Goal: Transaction & Acquisition: Purchase product/service

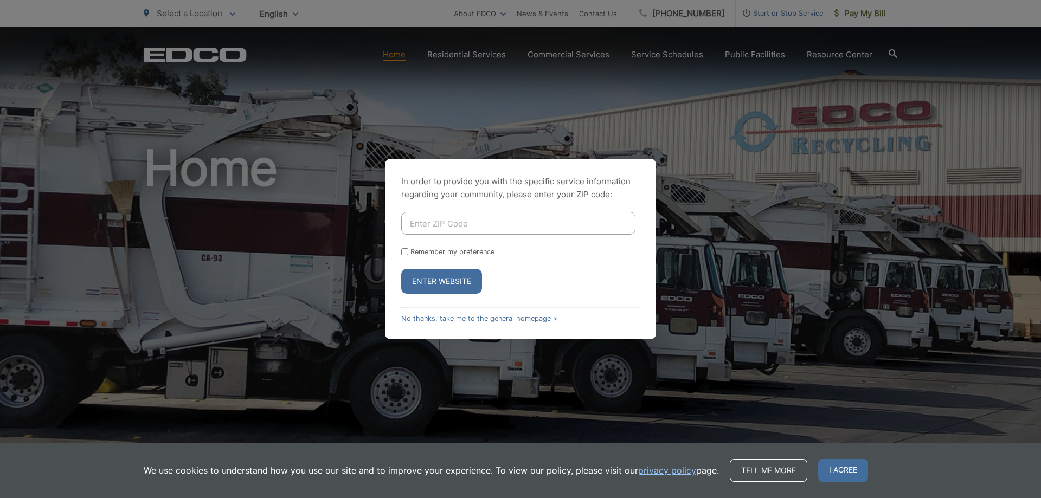
click at [465, 219] on input "Enter ZIP Code" at bounding box center [518, 223] width 234 height 23
type input "91950"
click at [422, 280] on button "Enter Website" at bounding box center [441, 281] width 81 height 25
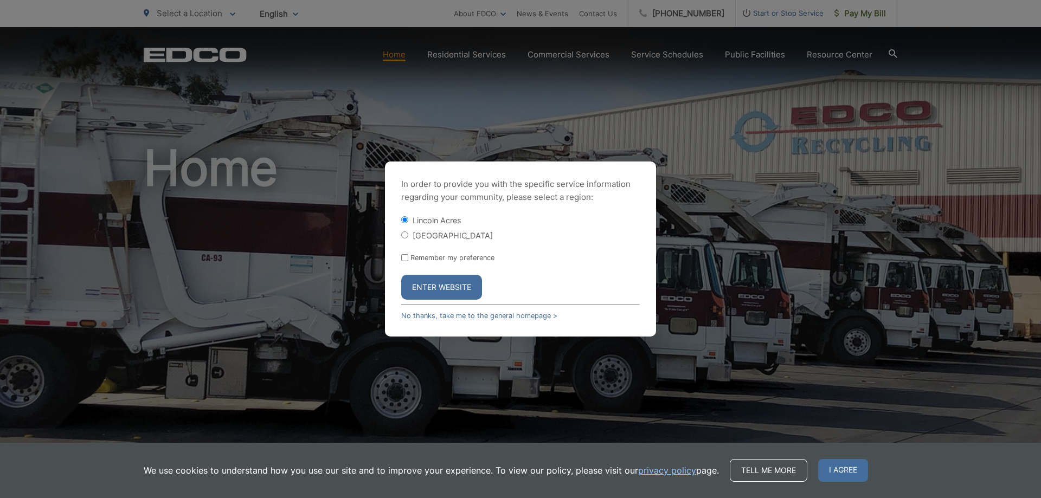
click at [433, 286] on button "Enter Website" at bounding box center [441, 287] width 81 height 25
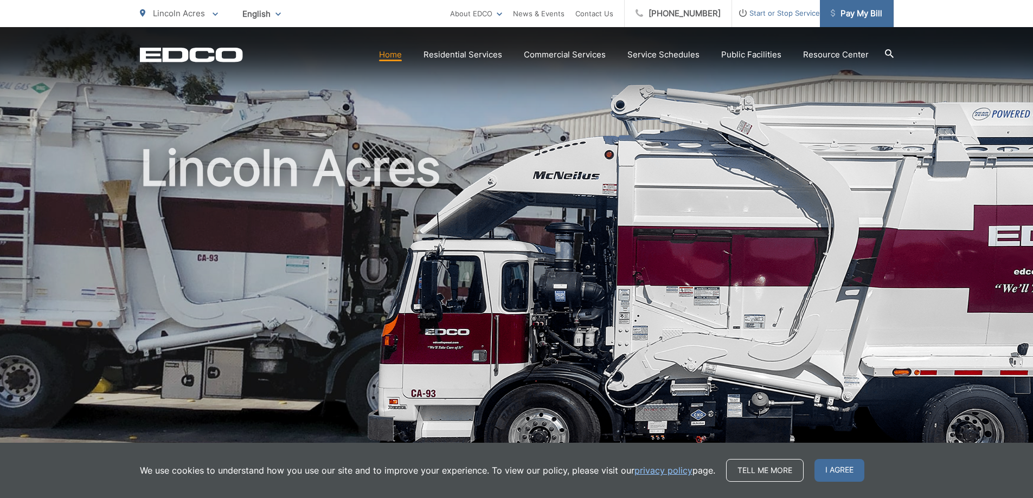
click at [865, 11] on span "Pay My Bill" at bounding box center [857, 13] width 52 height 13
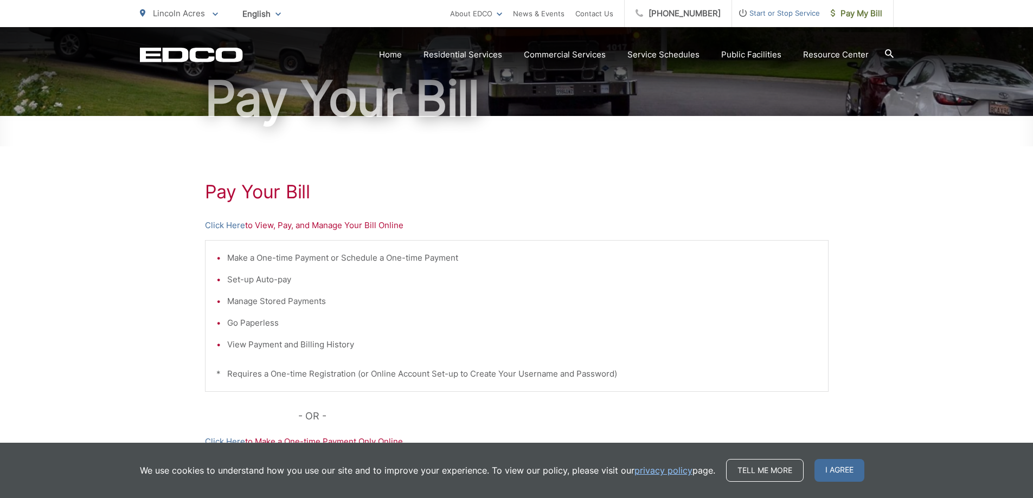
scroll to position [108, 0]
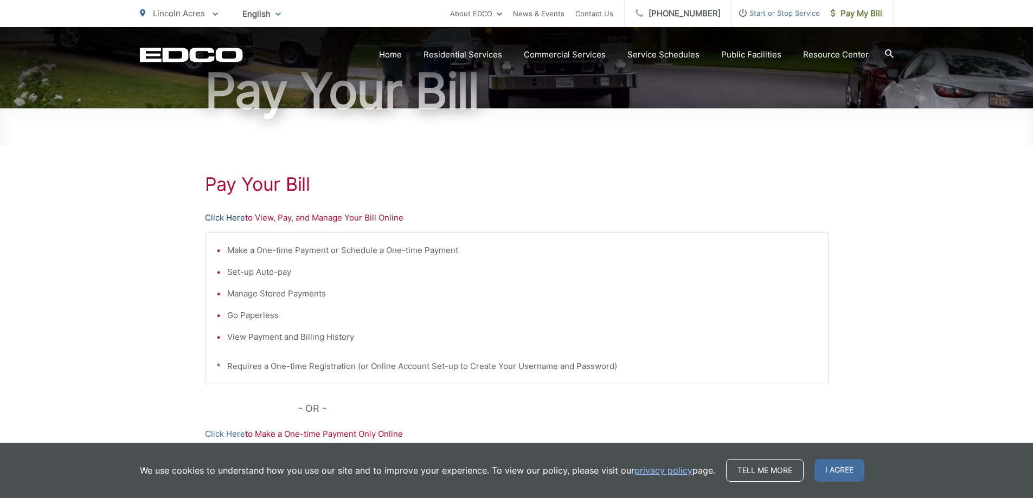
click at [227, 218] on link "Click Here" at bounding box center [225, 218] width 40 height 13
